Goal: Information Seeking & Learning: Learn about a topic

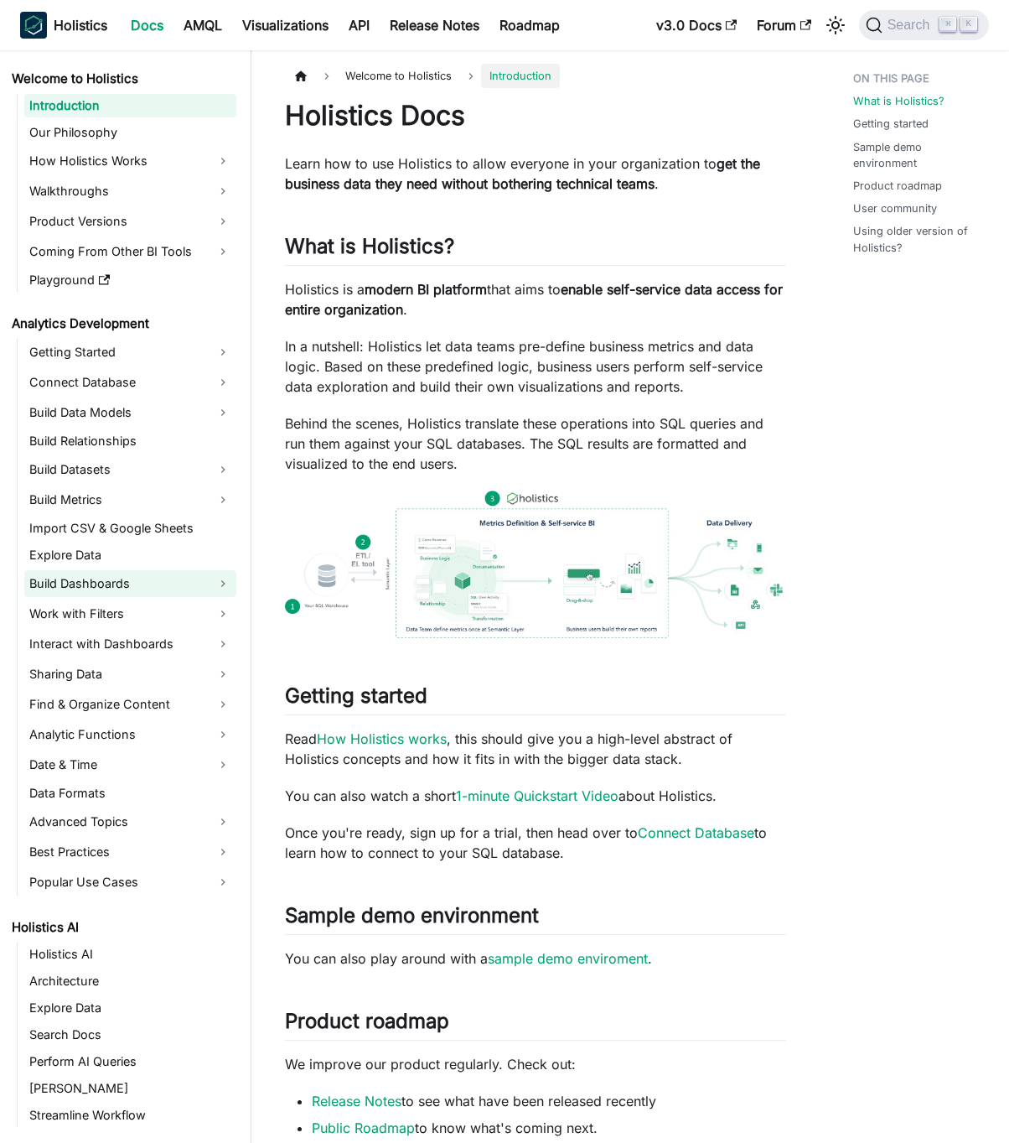
click at [180, 589] on link "Build Dashboards" at bounding box center [130, 583] width 212 height 27
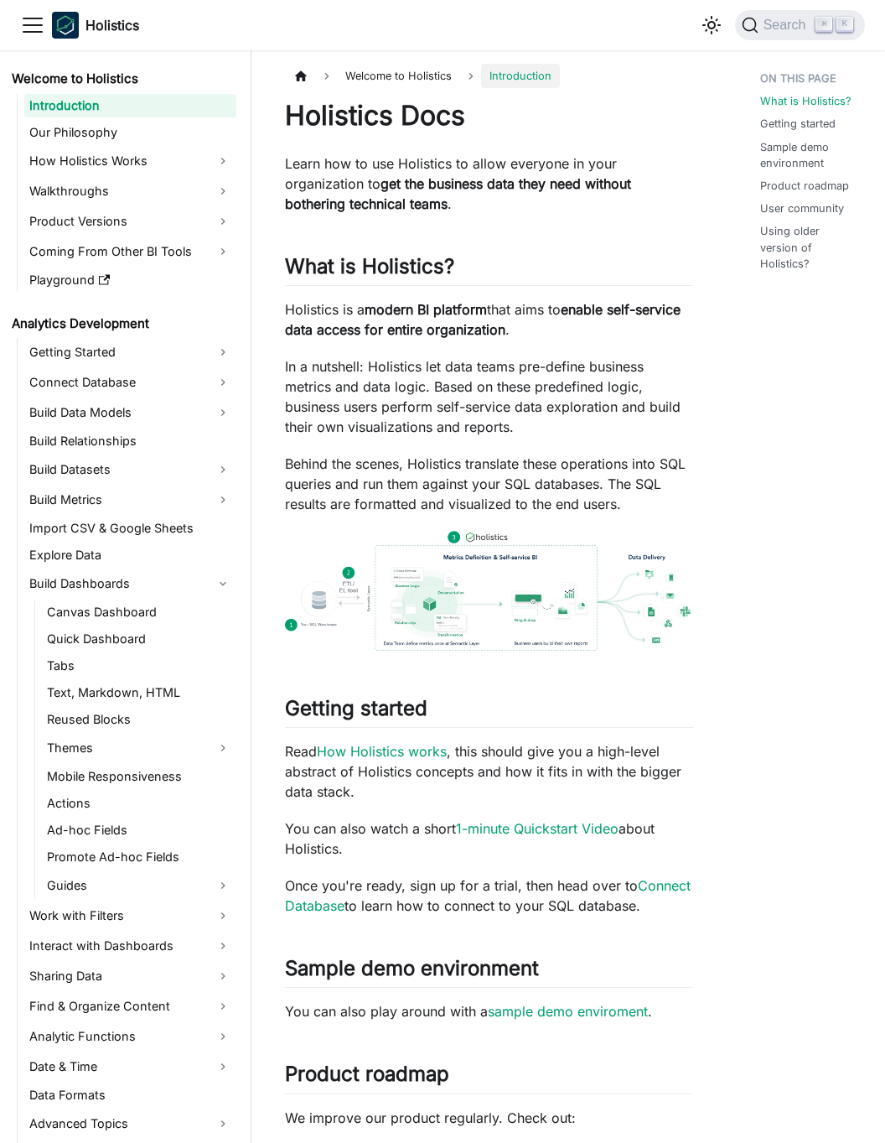
click at [467, 793] on p "Read How Holistics works , this should give you a high-level abstract of Holist…" at bounding box center [489, 771] width 408 height 60
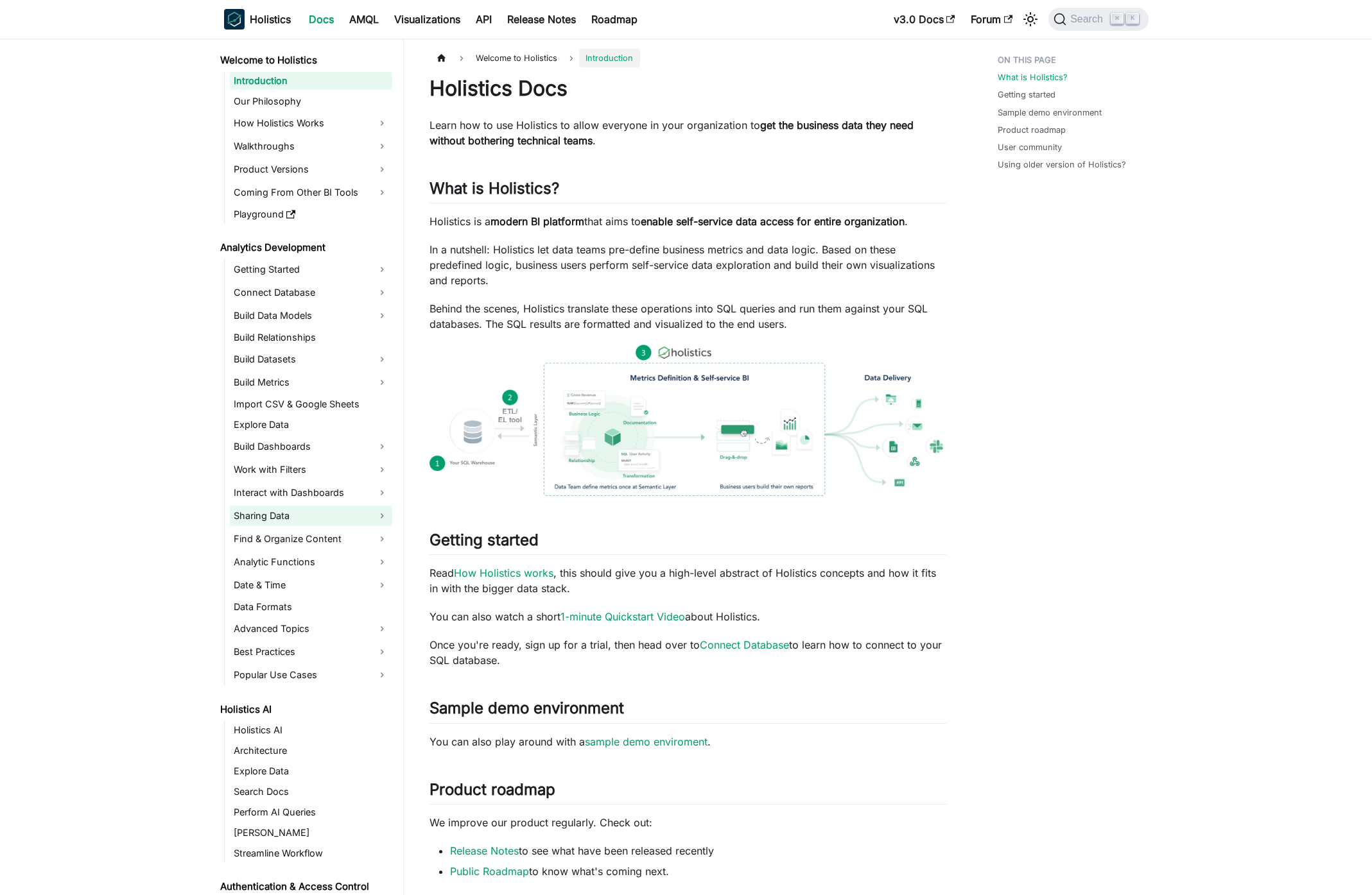
click at [309, 522] on link "Sharing Data" at bounding box center [311, 516] width 162 height 21
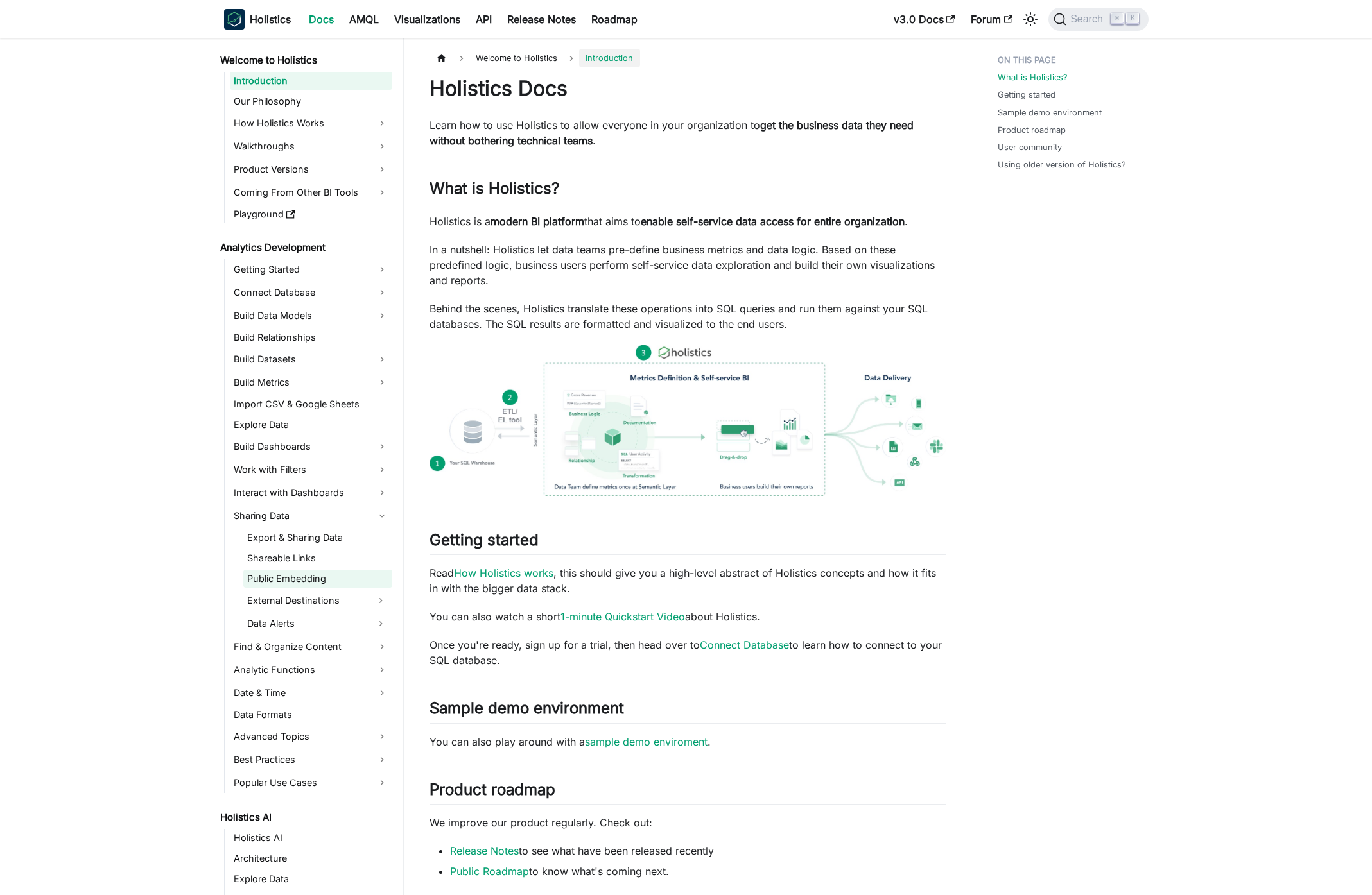
click at [328, 573] on link "Public Embedding" at bounding box center [318, 578] width 149 height 18
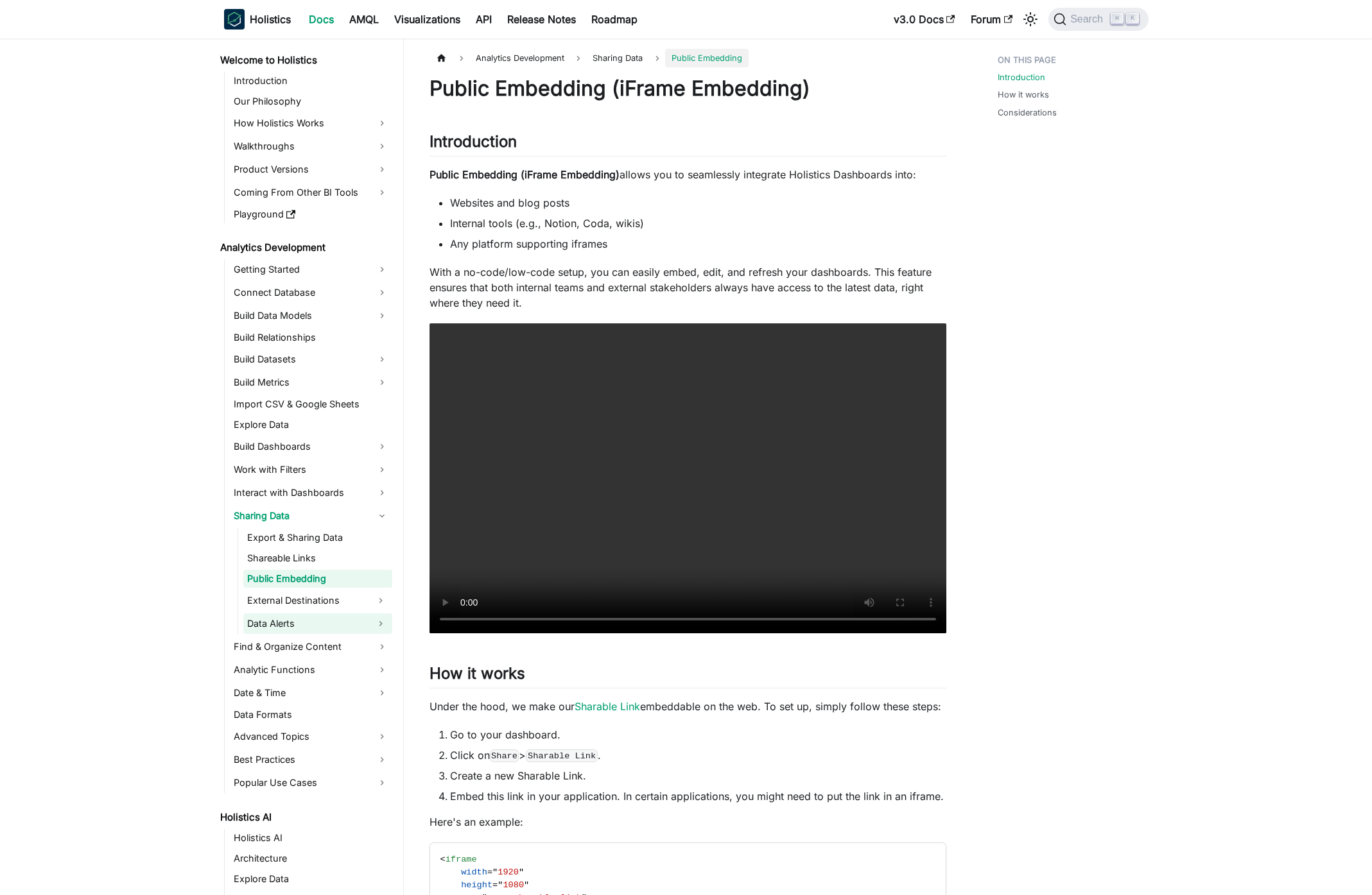
click at [315, 621] on link "Data Alerts" at bounding box center [306, 623] width 126 height 21
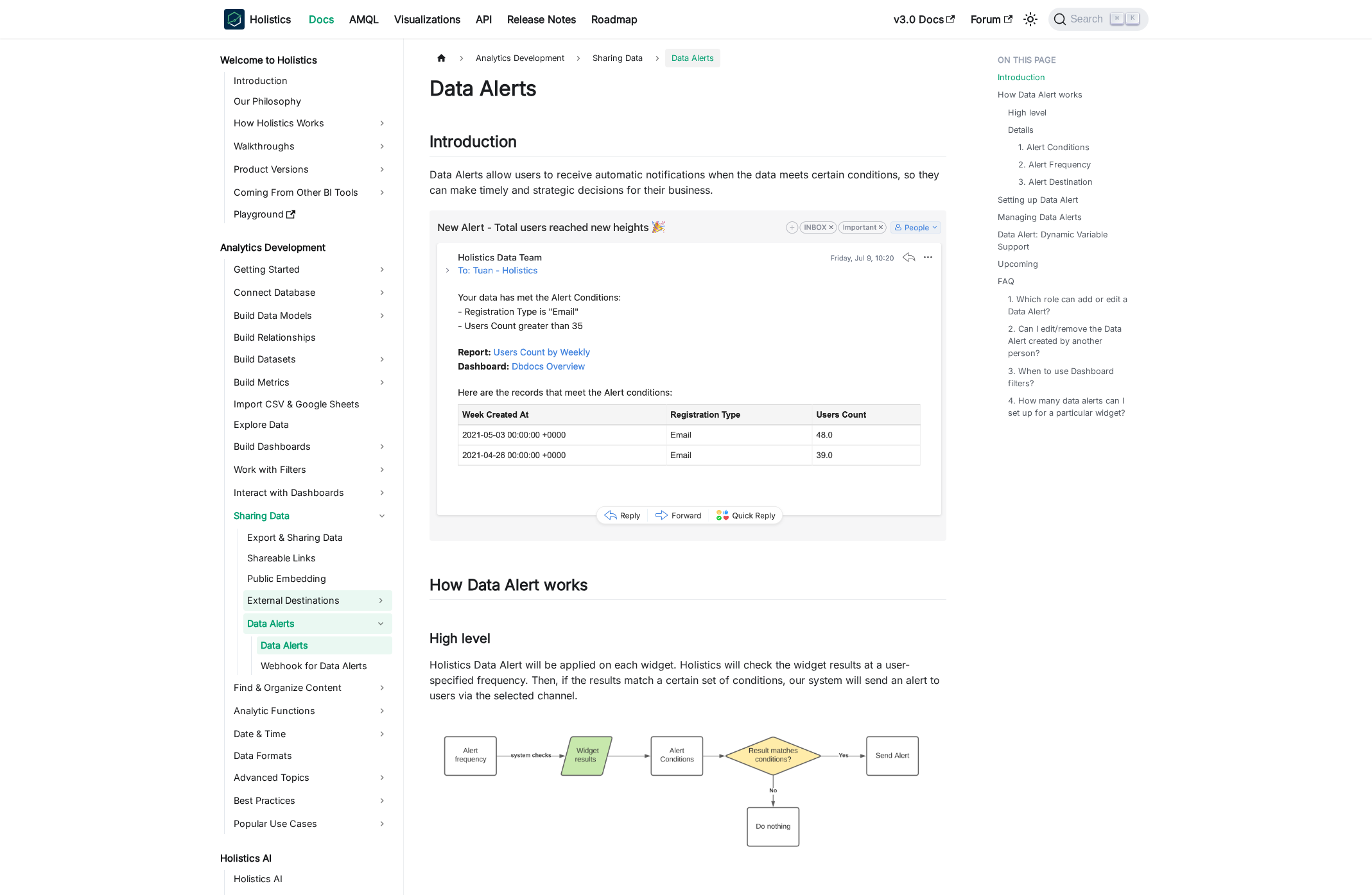
click at [319, 604] on link "External Destinations" at bounding box center [306, 600] width 126 height 21
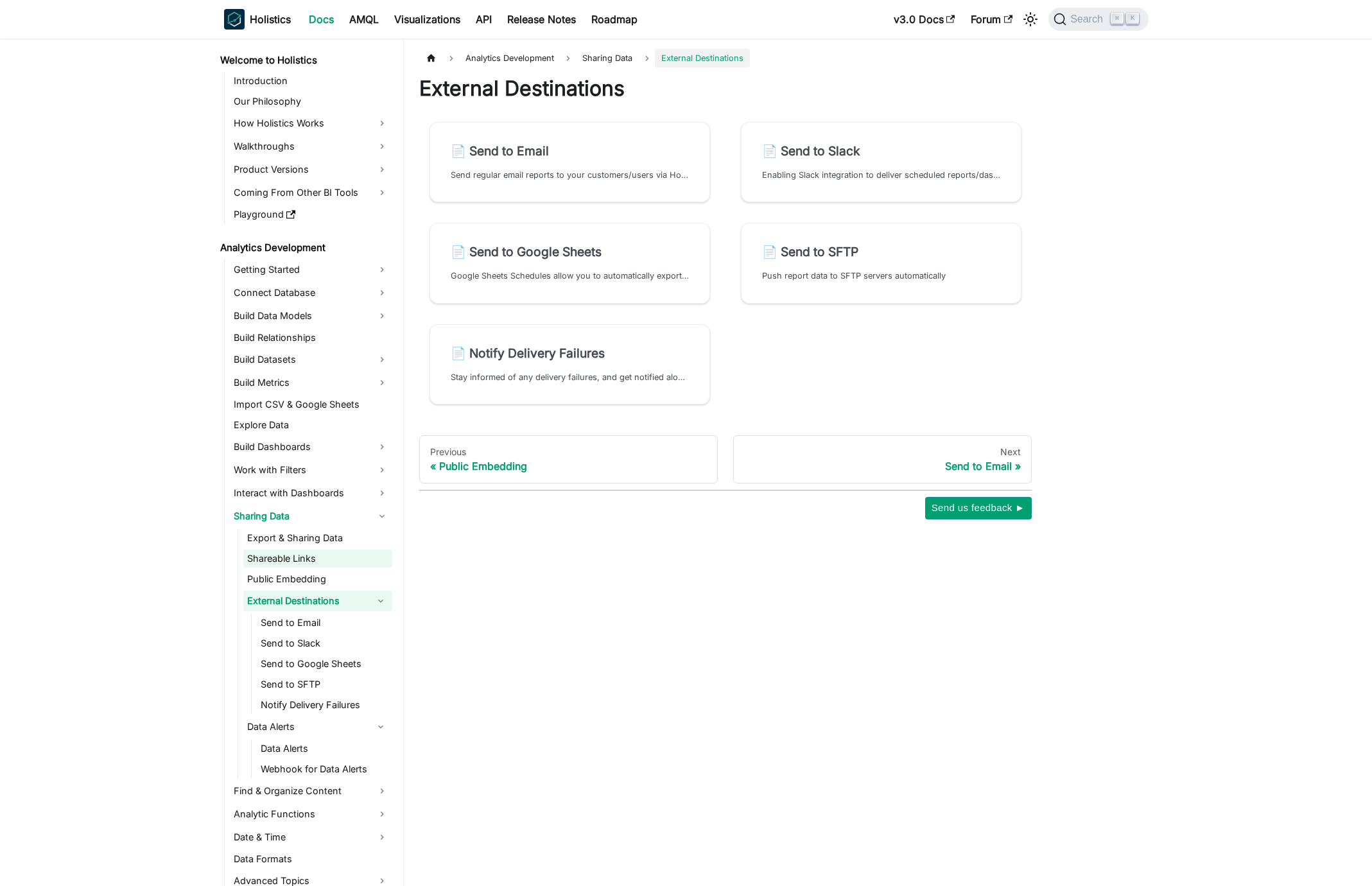
click at [306, 559] on link "Shareable Links" at bounding box center [318, 558] width 149 height 18
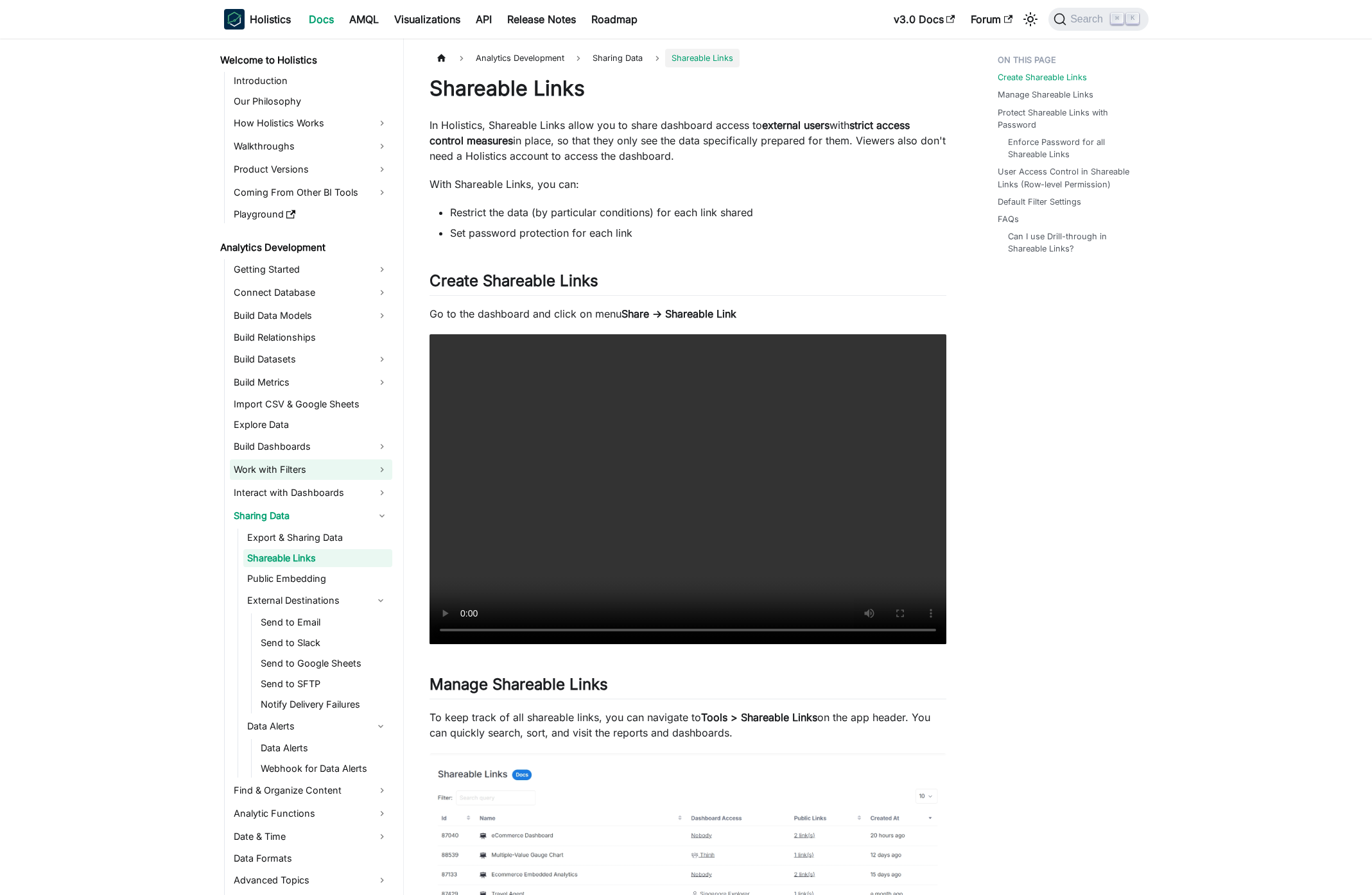
click at [293, 470] on link "Work with Filters" at bounding box center [311, 469] width 162 height 21
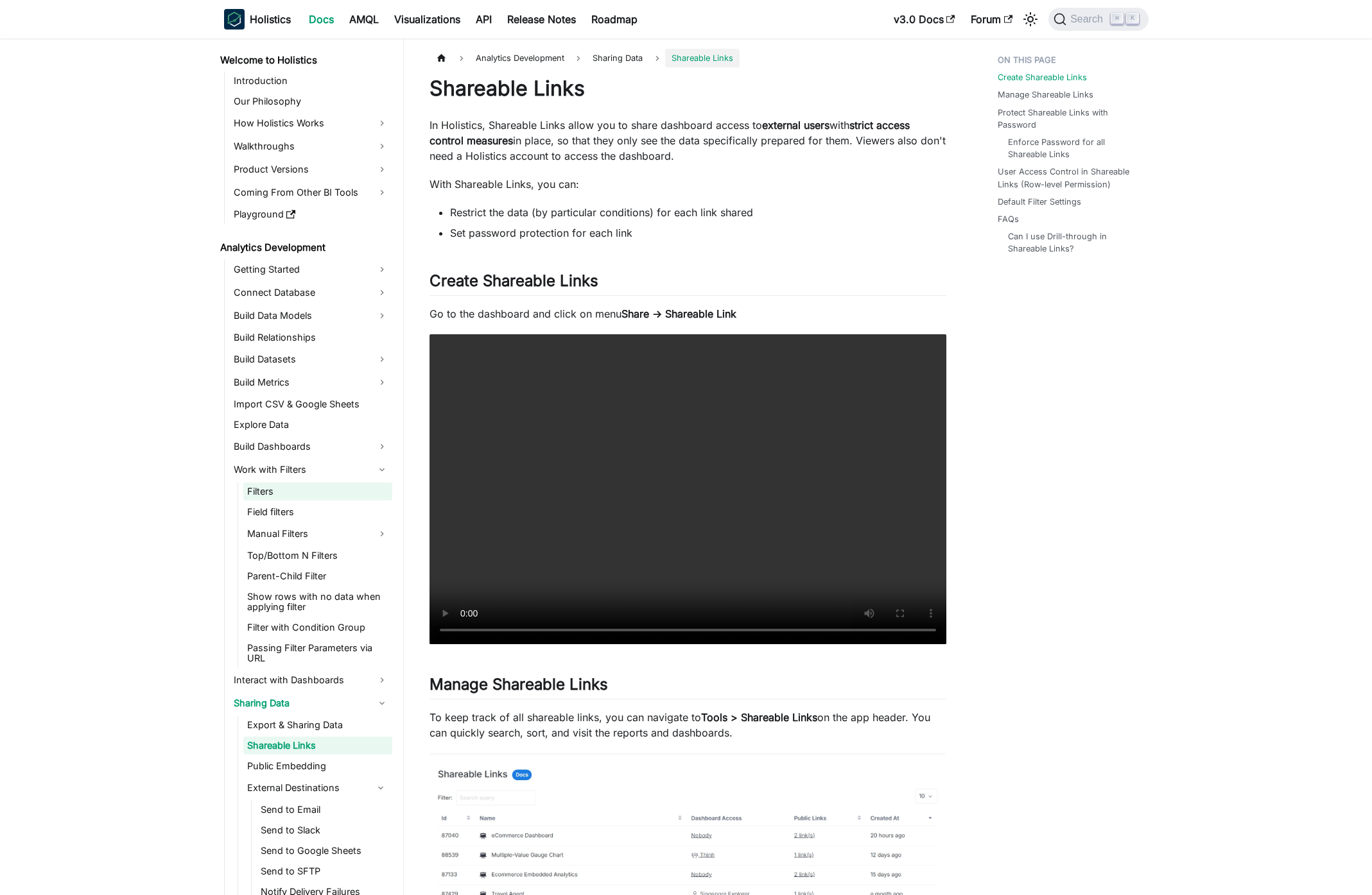
click at [300, 489] on link "Filters" at bounding box center [318, 491] width 149 height 18
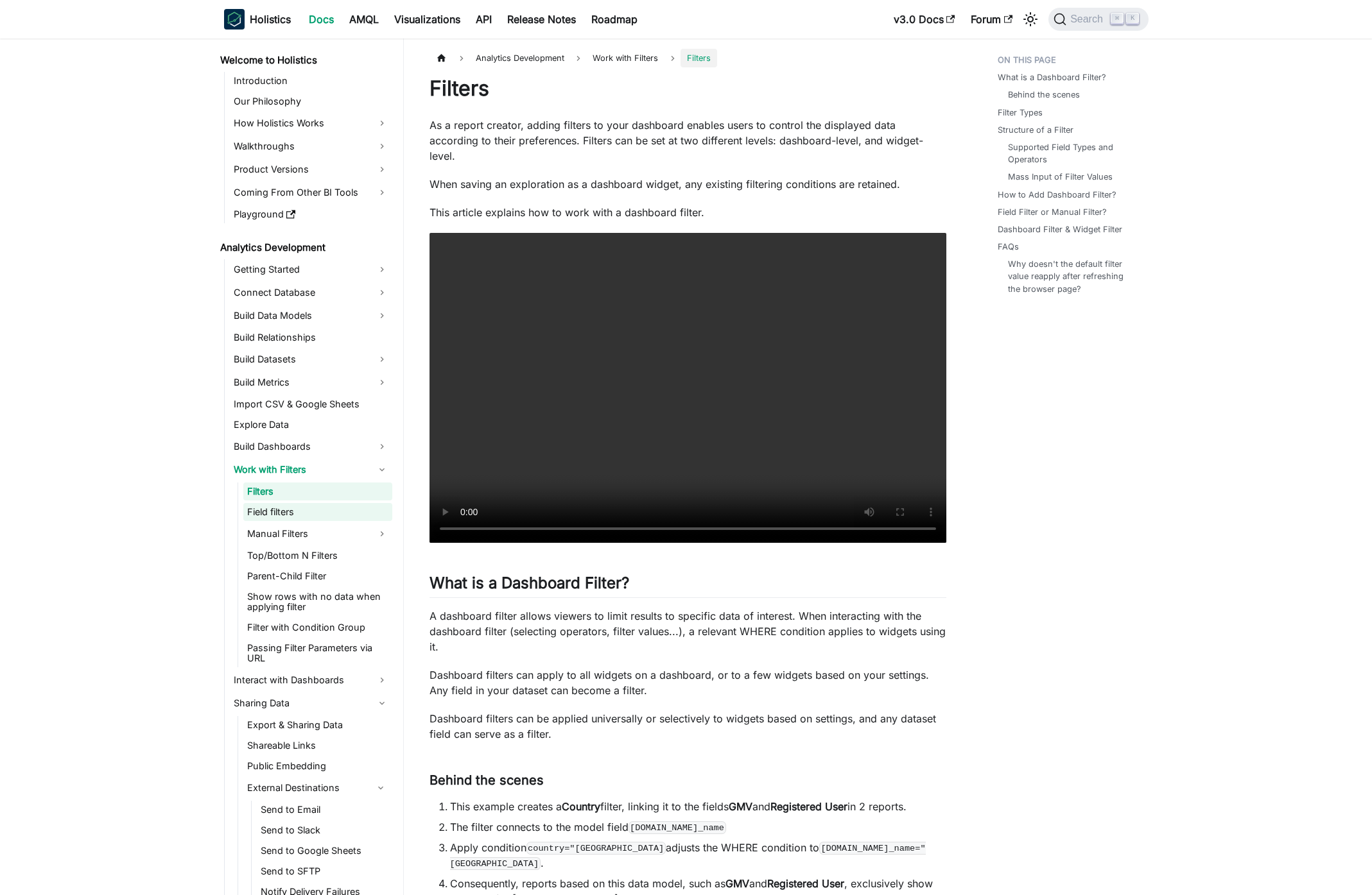
click at [302, 508] on link "Field filters" at bounding box center [318, 511] width 149 height 18
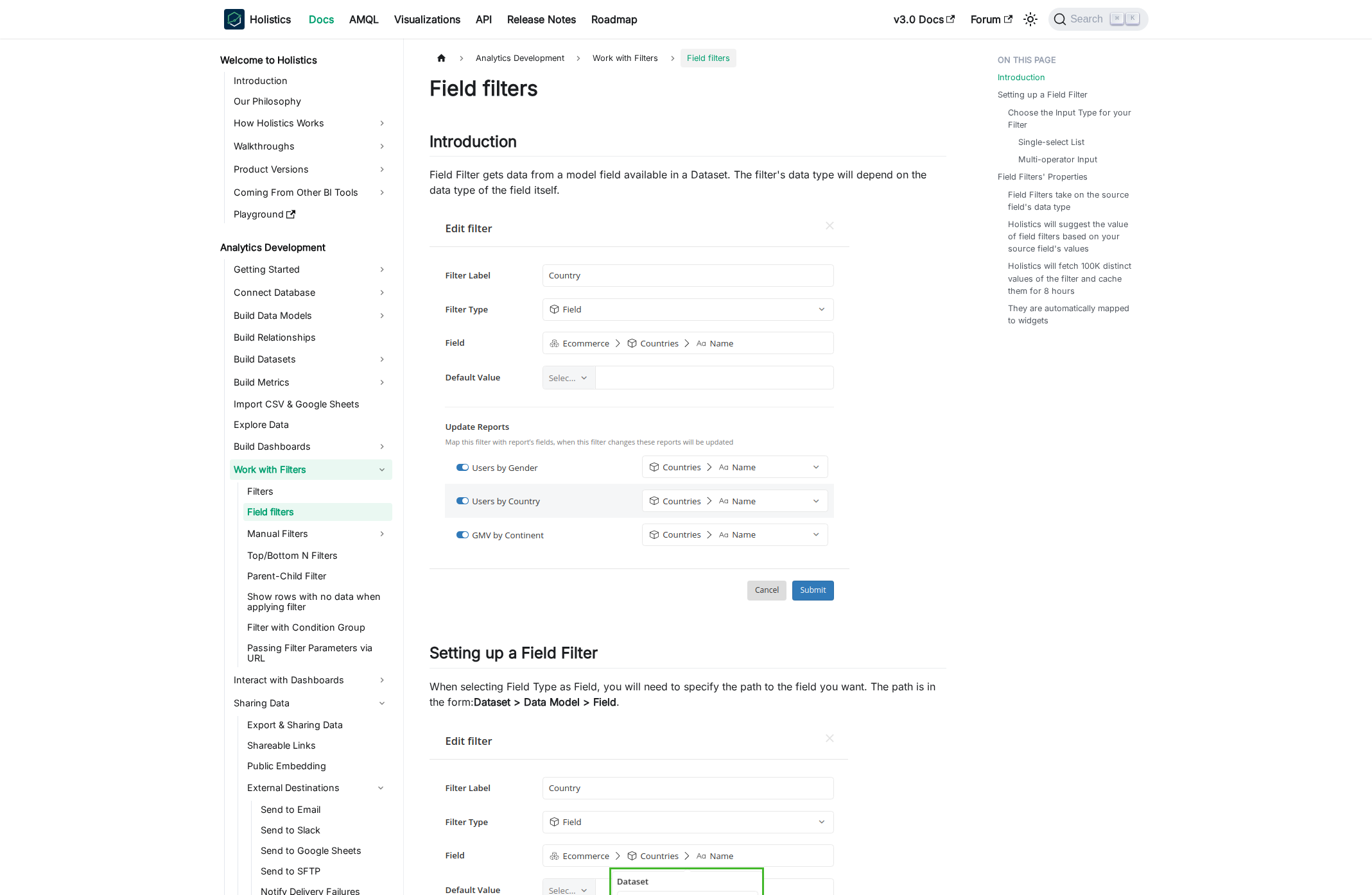
click at [289, 472] on link "Work with Filters" at bounding box center [311, 469] width 162 height 21
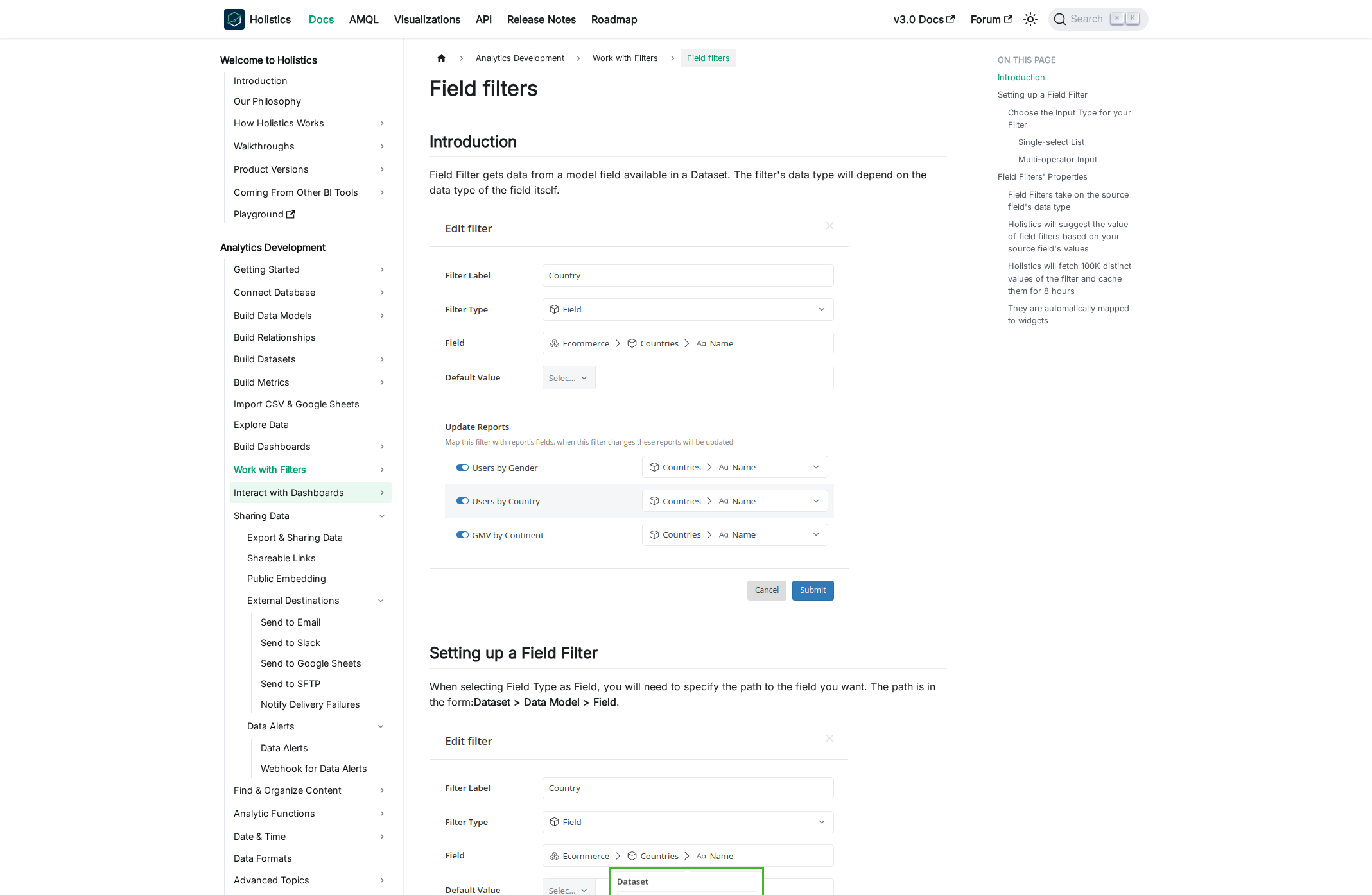
click at [315, 496] on link "Interact with Dashboards" at bounding box center [311, 492] width 162 height 21
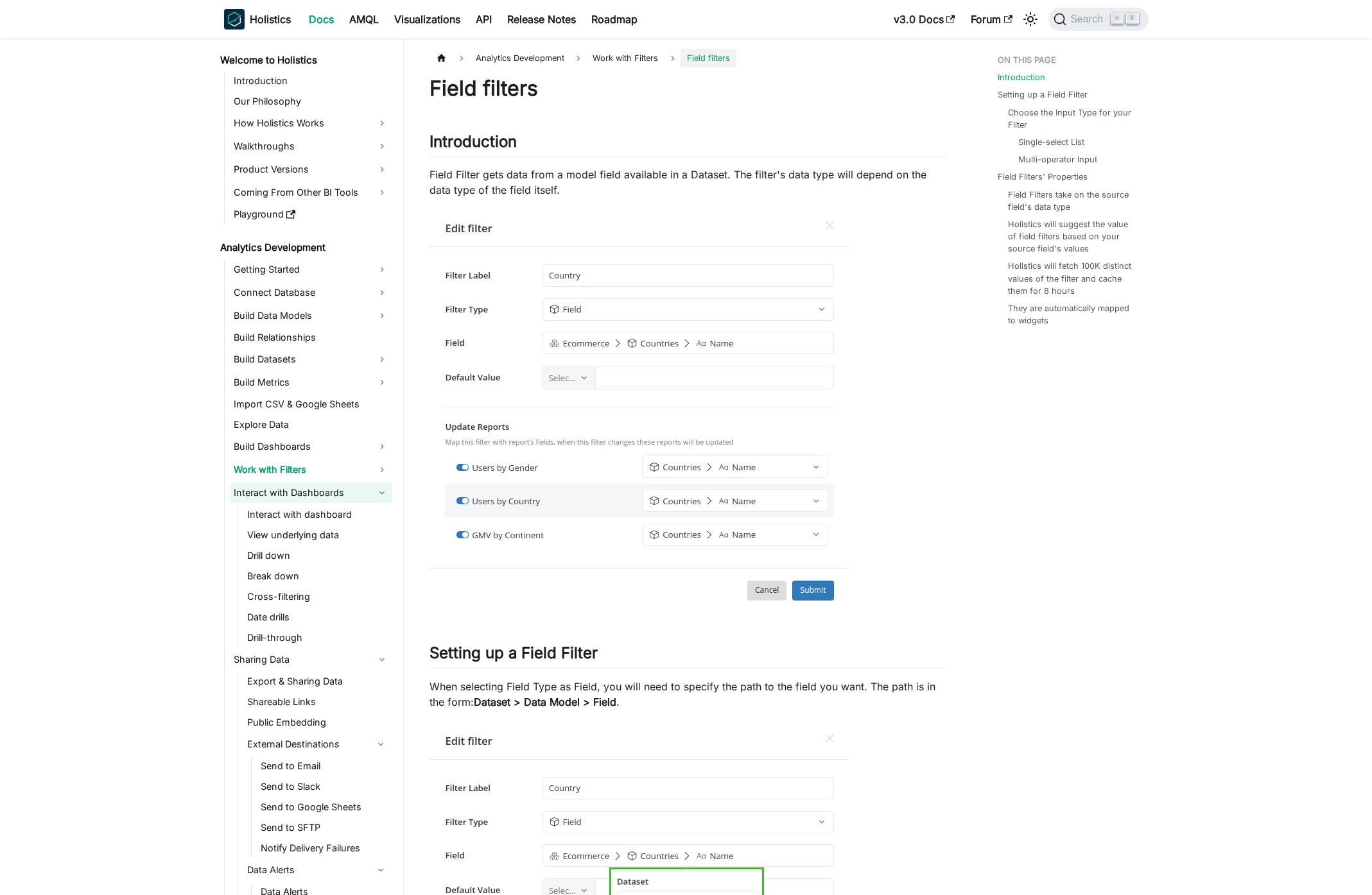
click at [310, 495] on link "Interact with Dashboards" at bounding box center [311, 492] width 162 height 21
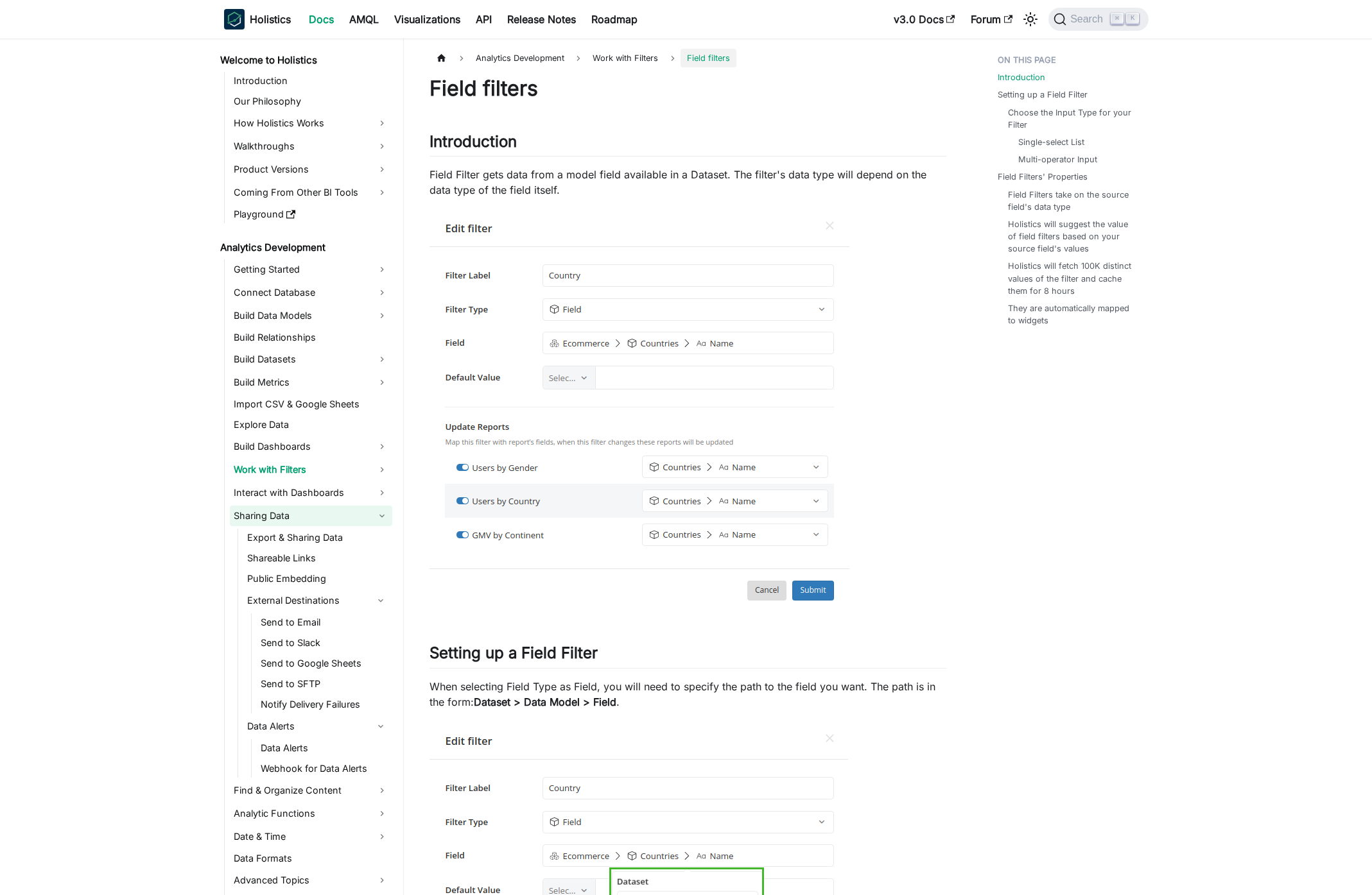
click at [312, 516] on link "Sharing Data" at bounding box center [311, 516] width 162 height 21
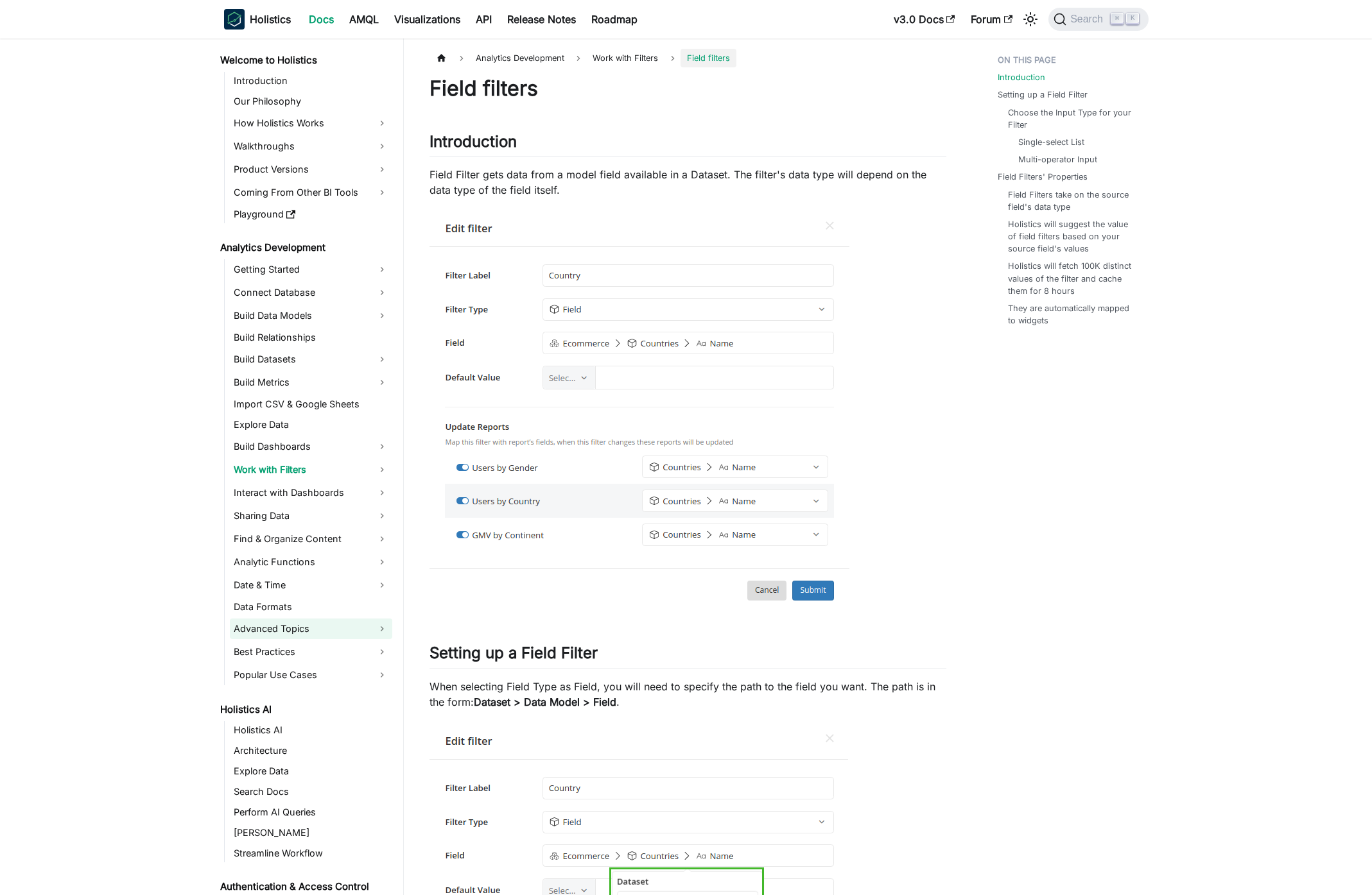
click at [320, 619] on link "Advanced Topics" at bounding box center [311, 629] width 162 height 21
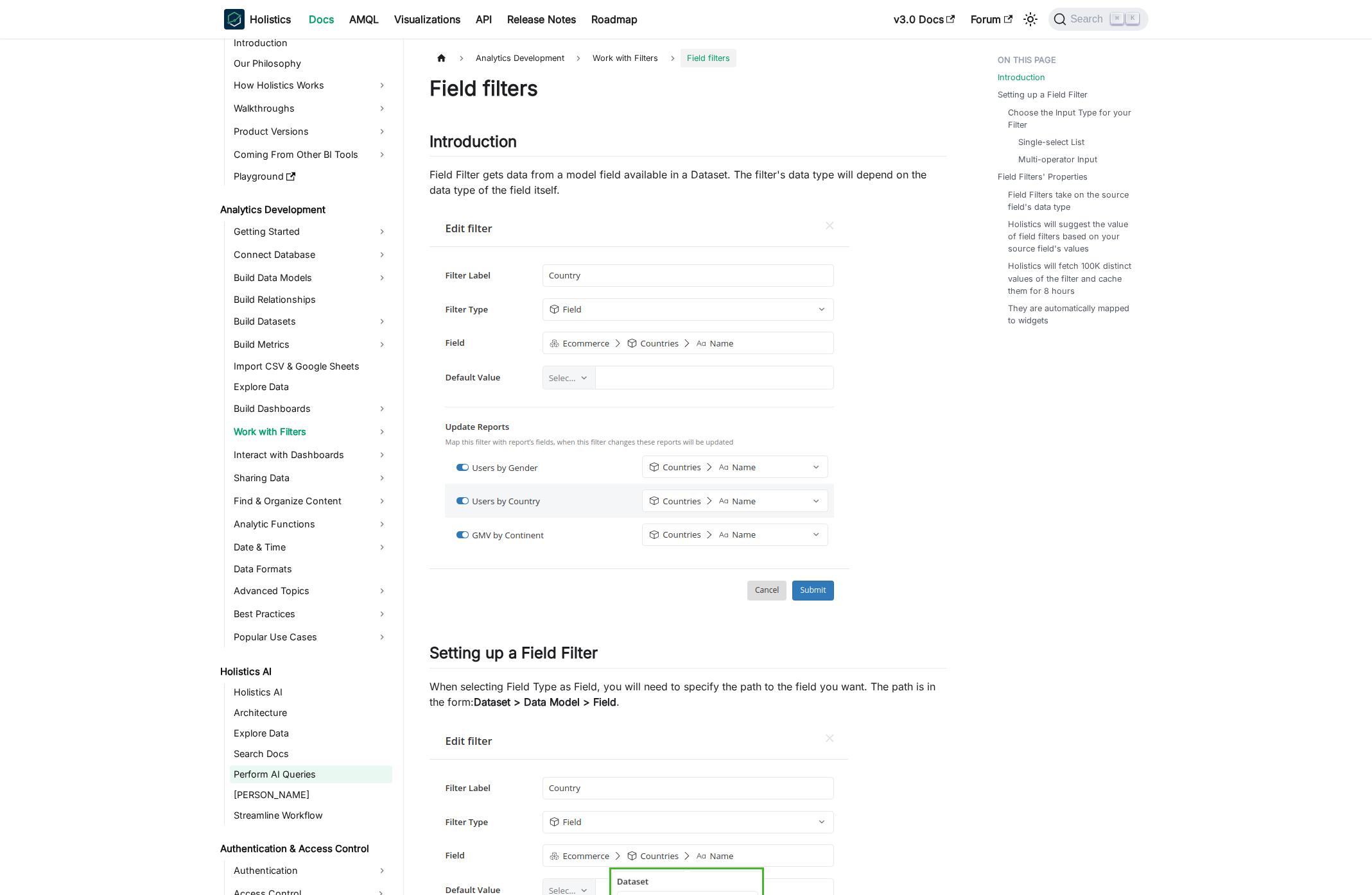
scroll to position [106, 0]
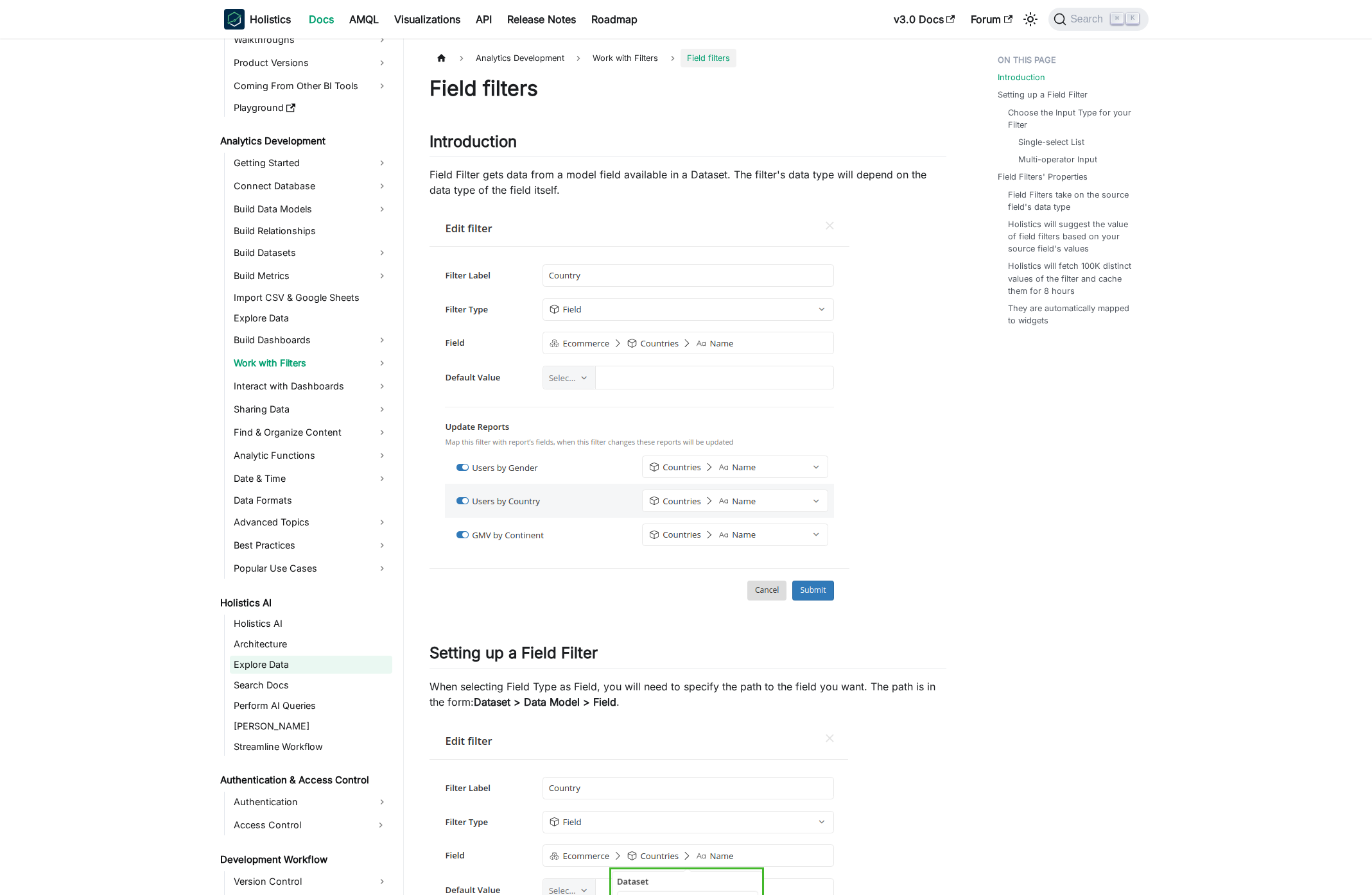
click at [295, 668] on link "Explore Data" at bounding box center [311, 665] width 162 height 18
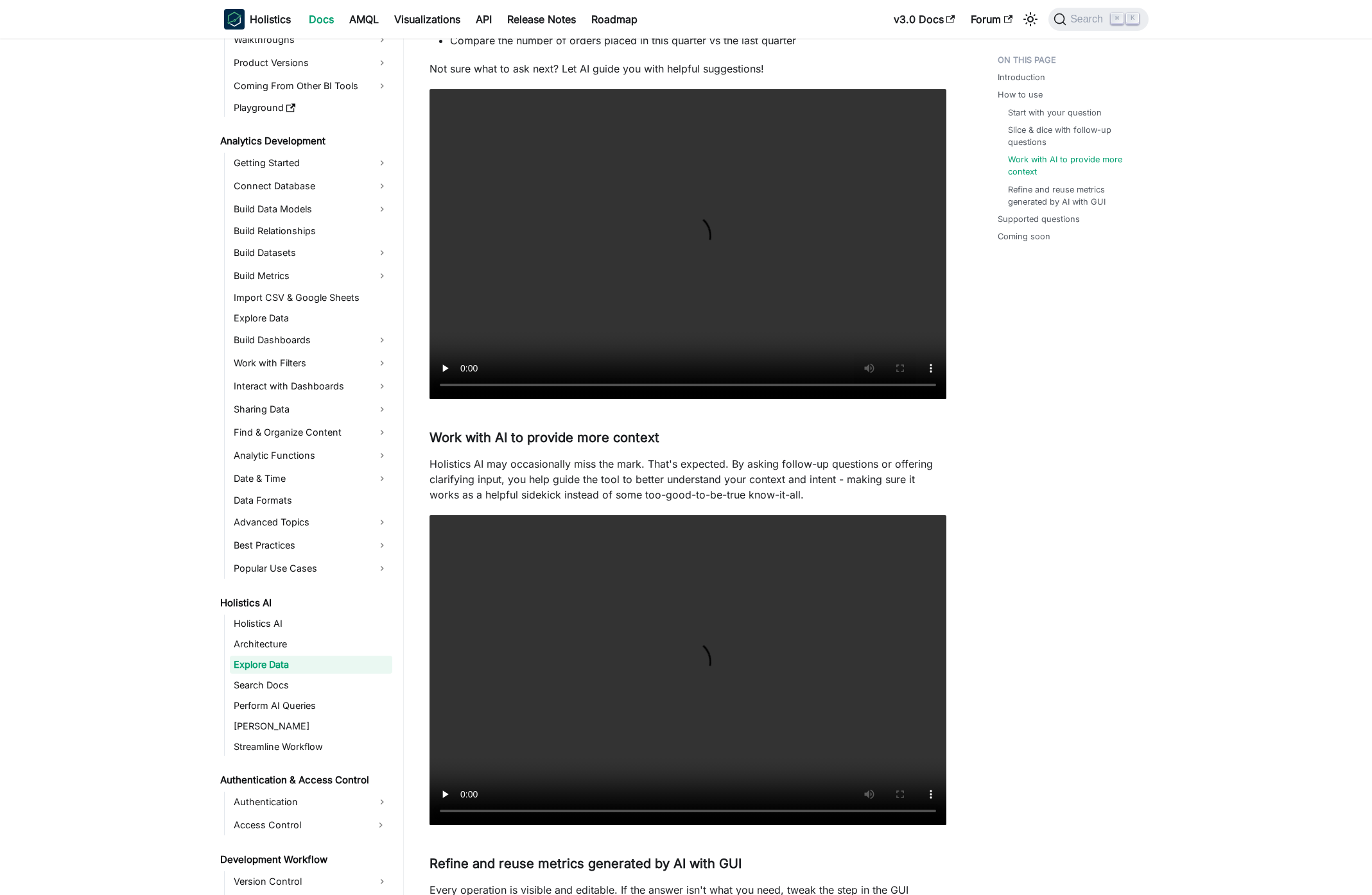
scroll to position [2256, 0]
